Goal: Find specific page/section: Find specific page/section

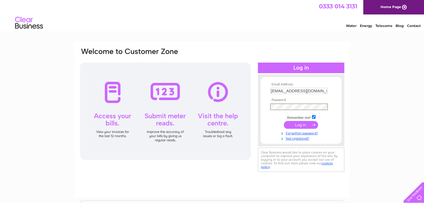
click at [300, 125] on input "submit" at bounding box center [301, 125] width 34 height 8
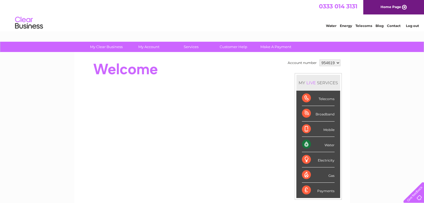
click at [315, 157] on div "Electricity" at bounding box center [318, 159] width 33 height 15
click at [305, 158] on div "Electricity" at bounding box center [318, 159] width 33 height 15
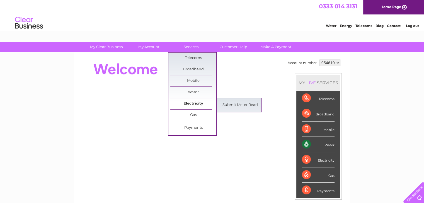
click at [194, 103] on link "Electricity" at bounding box center [193, 103] width 46 height 11
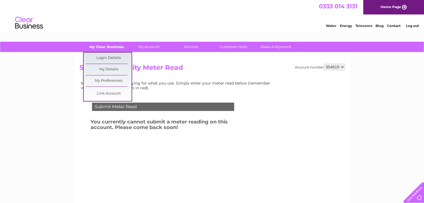
click at [104, 49] on link "My Clear Business" at bounding box center [106, 47] width 46 height 10
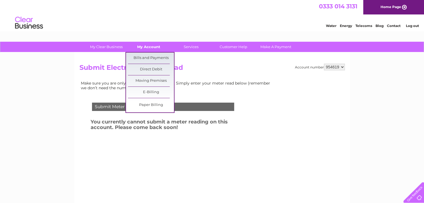
click at [150, 49] on link "My Account" at bounding box center [149, 47] width 46 height 10
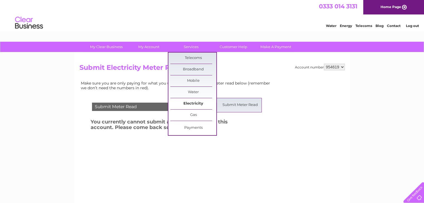
click at [198, 104] on link "Electricity" at bounding box center [193, 103] width 46 height 11
